Goal: Find specific page/section

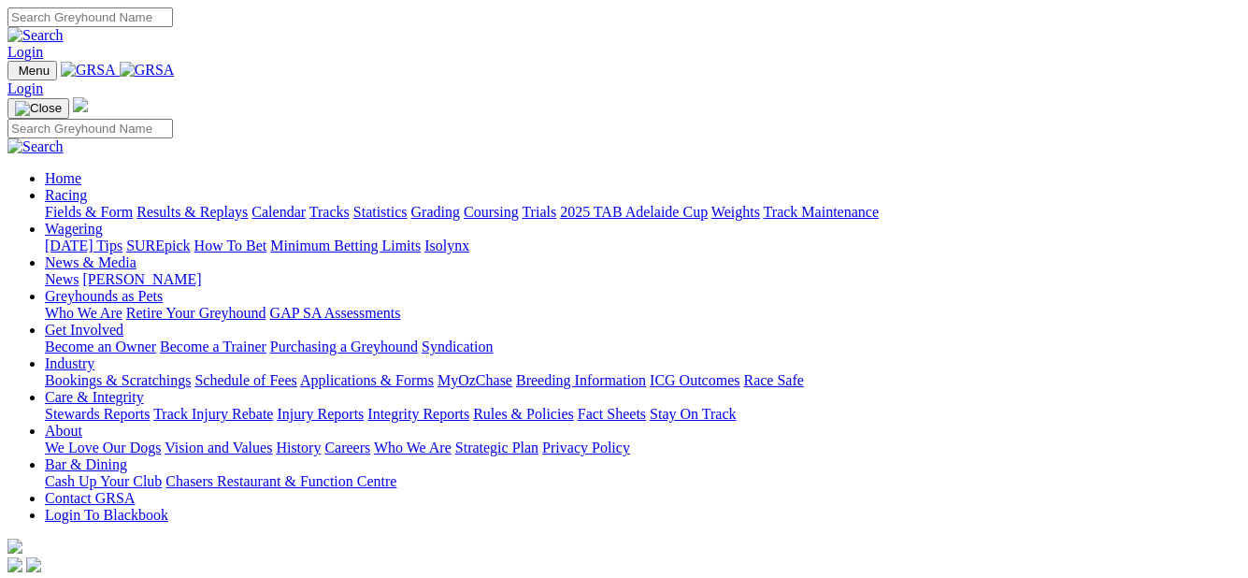
click at [73, 204] on link "Fields & Form" at bounding box center [89, 212] width 88 height 16
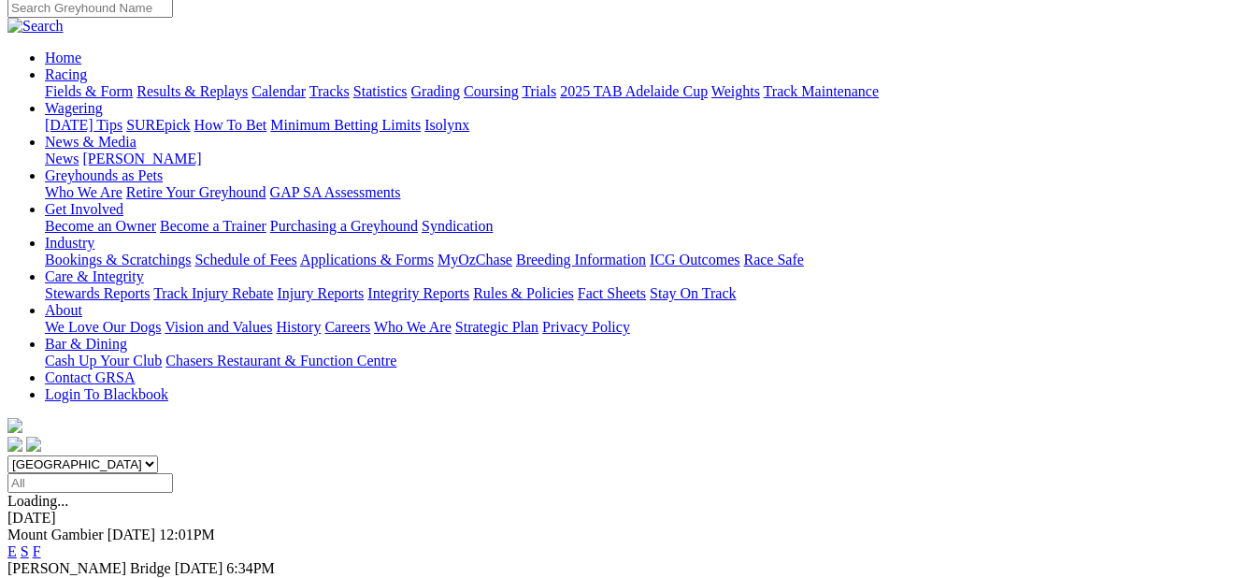
scroll to position [187, 0]
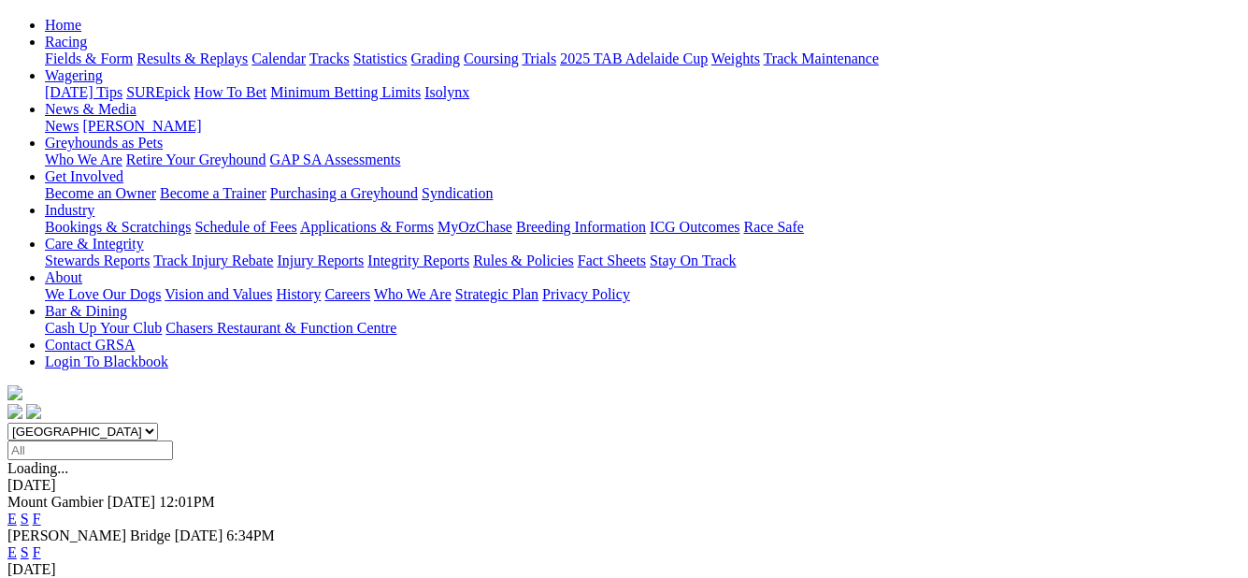
click at [41, 510] on link "F" at bounding box center [37, 518] width 8 height 16
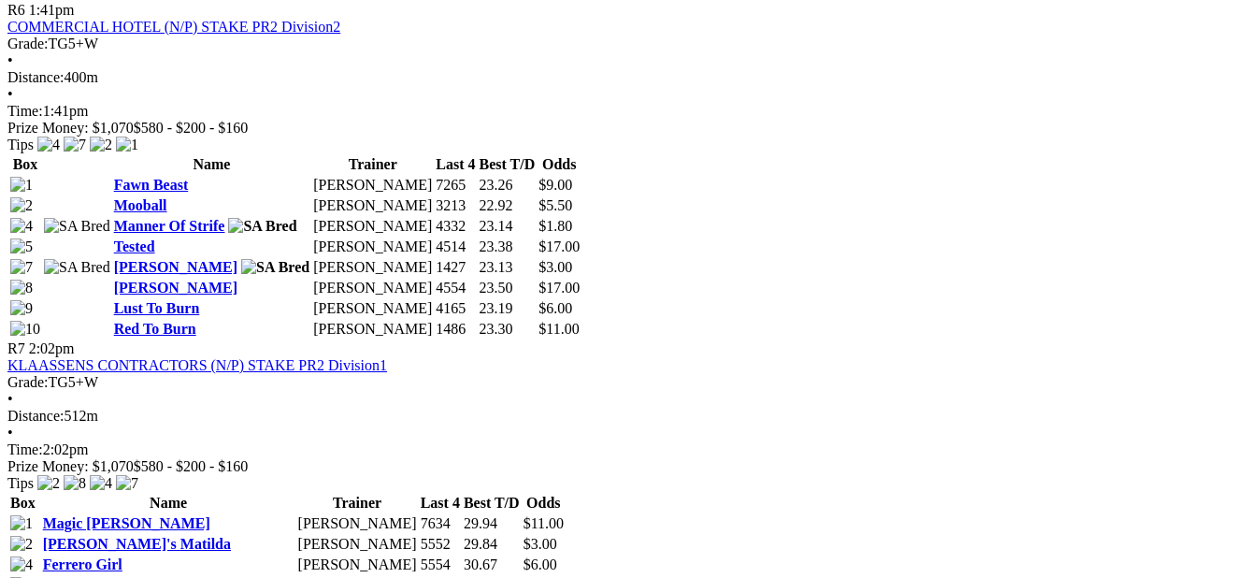
scroll to position [2711, 0]
